Goal: Find contact information: Find contact information

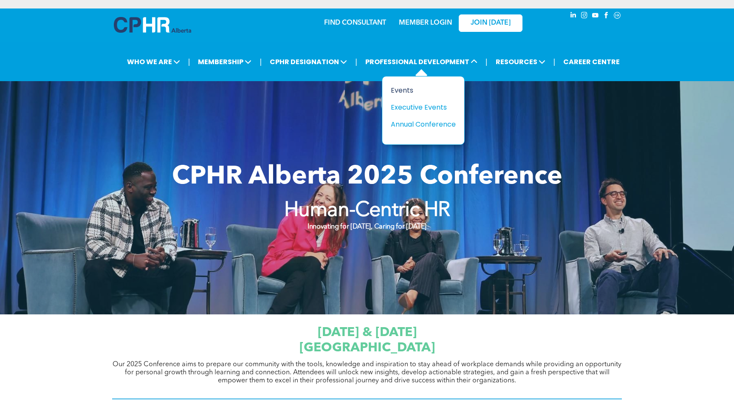
click at [407, 88] on div "Events" at bounding box center [420, 90] width 59 height 11
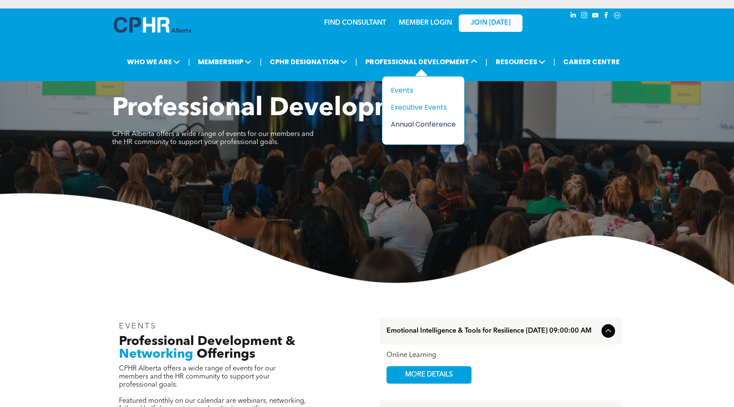
click at [403, 121] on div "Annual Conference" at bounding box center [420, 124] width 59 height 11
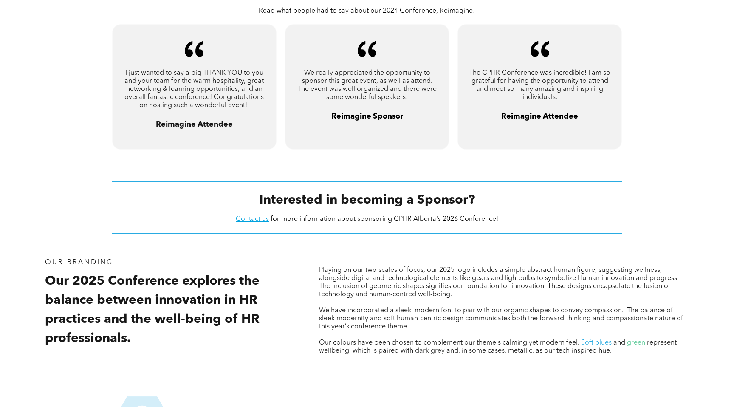
scroll to position [769, 0]
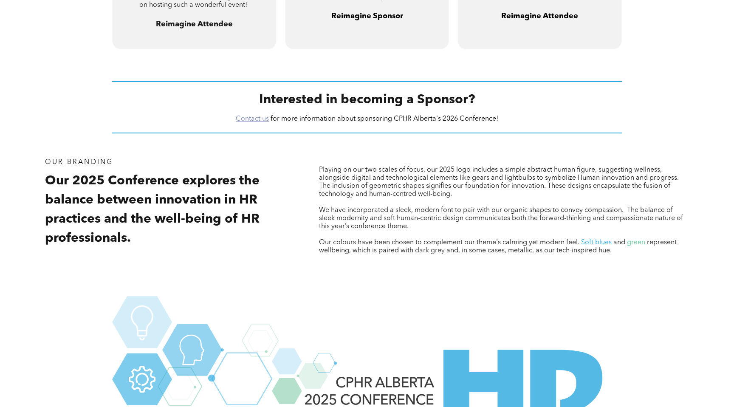
click at [253, 119] on link "Contact us" at bounding box center [252, 119] width 33 height 7
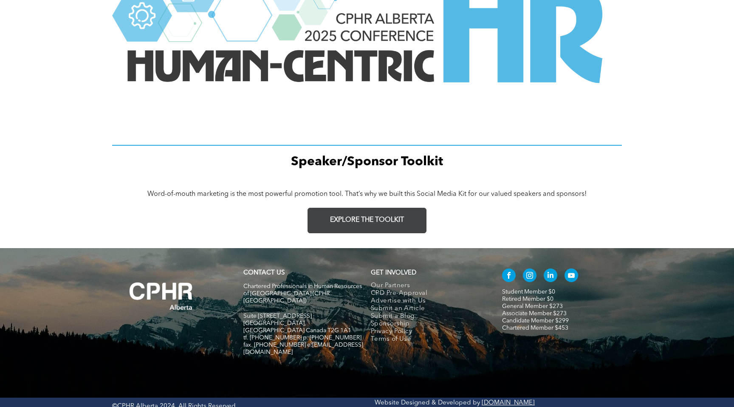
scroll to position [1137, 0]
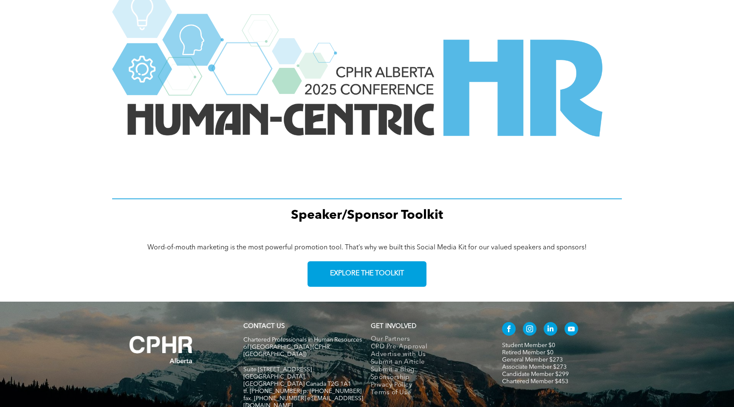
scroll to position [1137, 0]
